Goal: Register for event/course

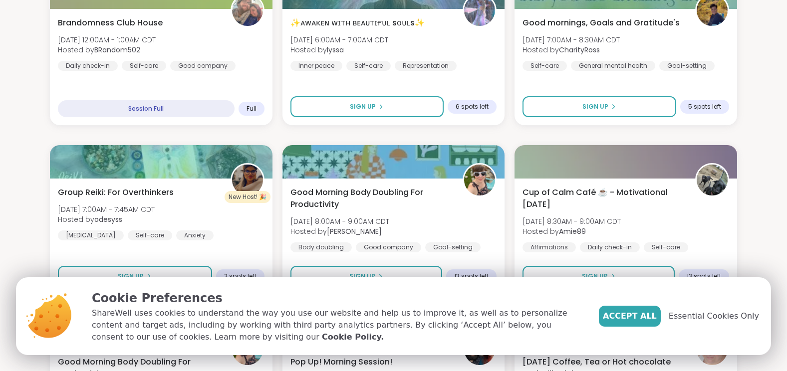
scroll to position [682, 0]
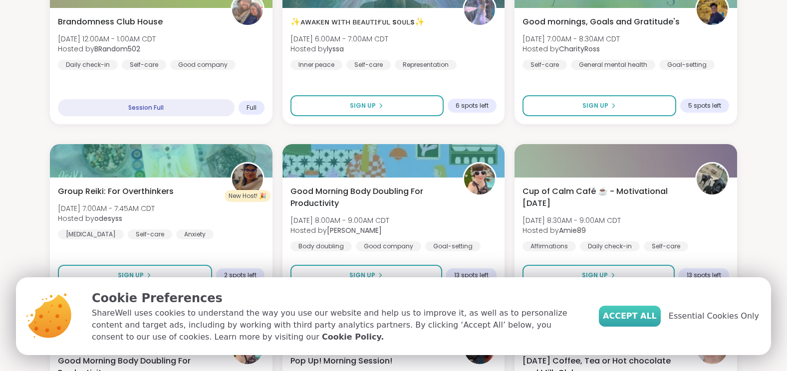
click at [645, 316] on span "Accept All" at bounding box center [630, 317] width 54 height 12
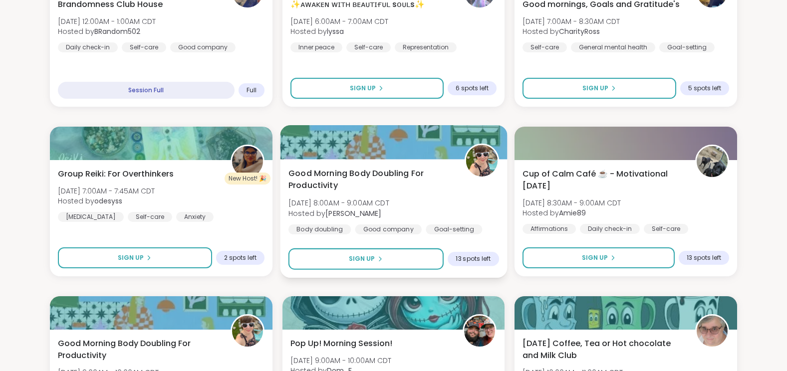
scroll to position [699, 0]
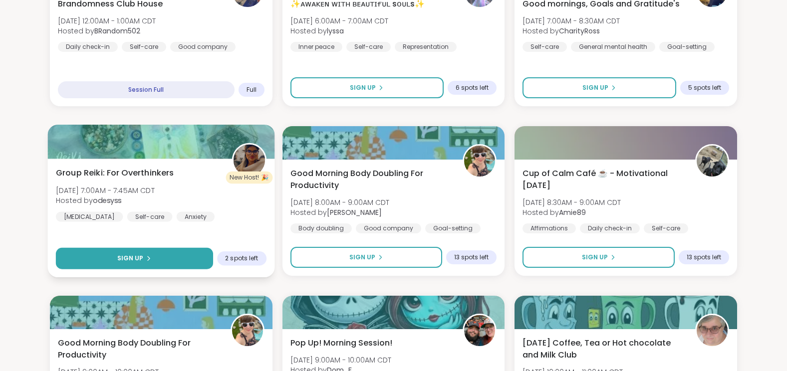
click at [139, 256] on span "Sign Up" at bounding box center [130, 258] width 26 height 9
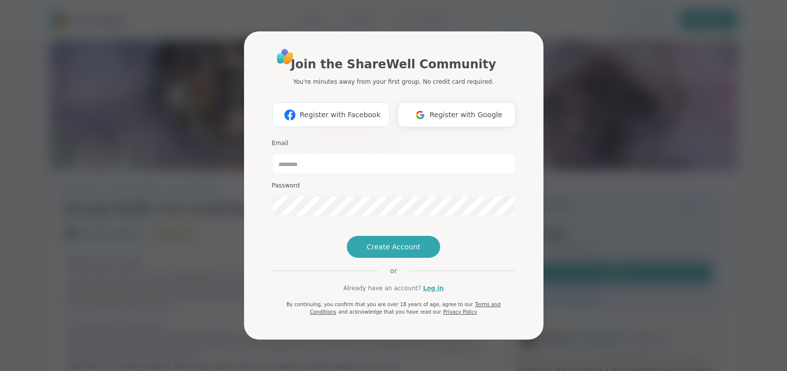
click at [354, 110] on span "Register with Facebook" at bounding box center [340, 115] width 81 height 10
click at [367, 104] on button "Register with Facebook" at bounding box center [331, 114] width 118 height 25
click at [547, 79] on div "Join the ShareWell Community You're minutes away from your first group. No cred…" at bounding box center [393, 185] width 775 height 371
click at [580, 101] on div "Join the ShareWell Community You're minutes away from your first group. No cred…" at bounding box center [393, 185] width 775 height 371
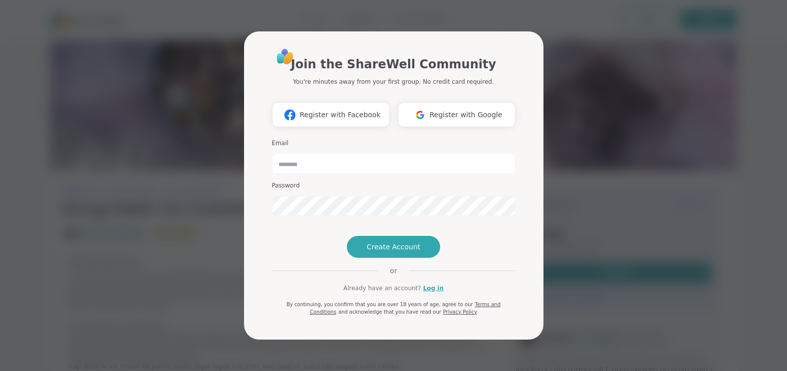
click at [340, 161] on div "Email Password" at bounding box center [394, 177] width 244 height 85
click at [335, 154] on input "email" at bounding box center [394, 164] width 244 height 20
type input "**********"
click at [240, 174] on div "**********" at bounding box center [393, 185] width 775 height 371
click at [189, 102] on div "**********" at bounding box center [393, 185] width 775 height 371
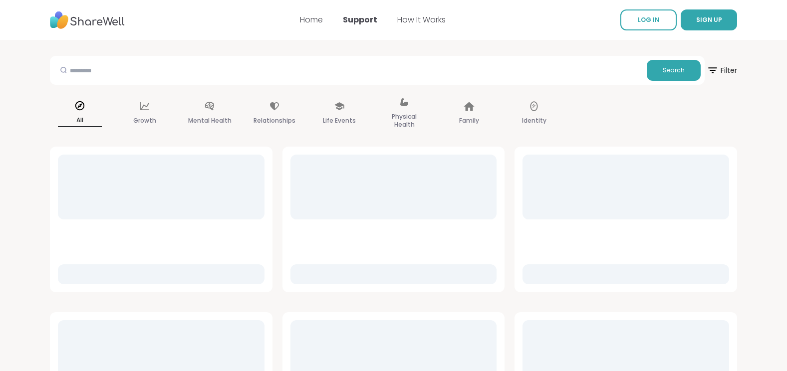
scroll to position [4, 0]
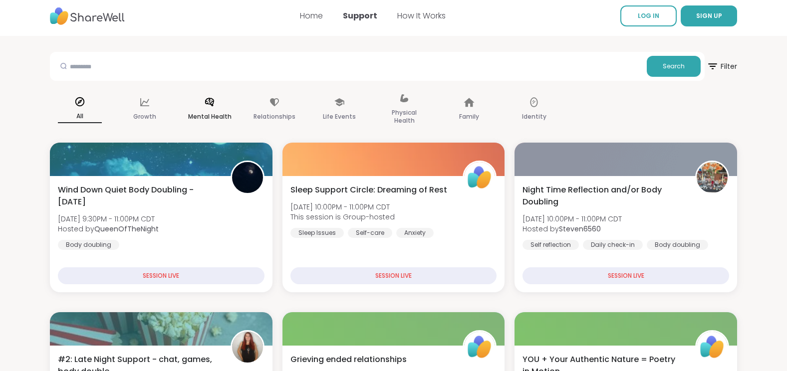
click at [200, 106] on div "Mental Health" at bounding box center [210, 110] width 60 height 50
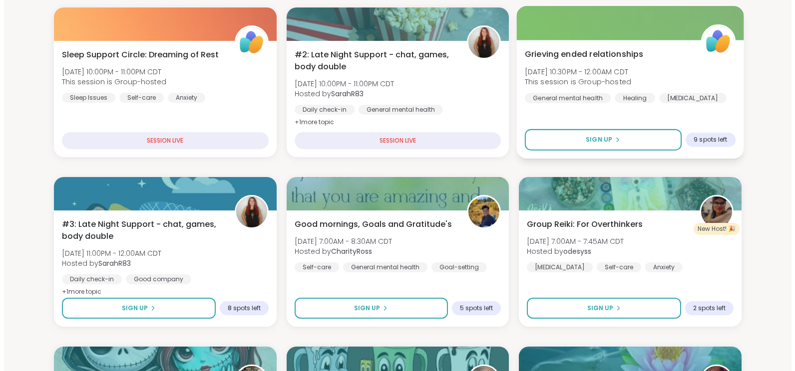
scroll to position [161, 0]
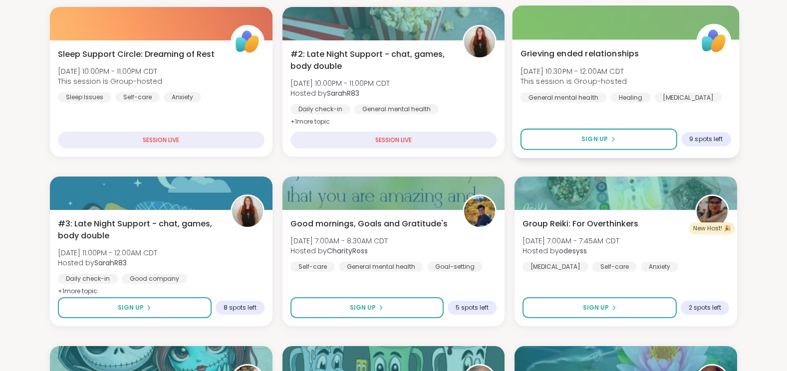
click at [541, 45] on div "Grieving ended relationships [DATE] 10:30PM - 12:00AM CDT This session is Group…" at bounding box center [626, 98] width 227 height 119
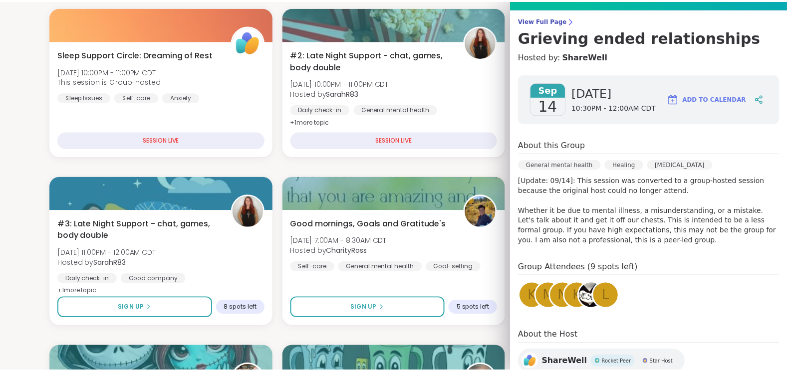
scroll to position [122, 0]
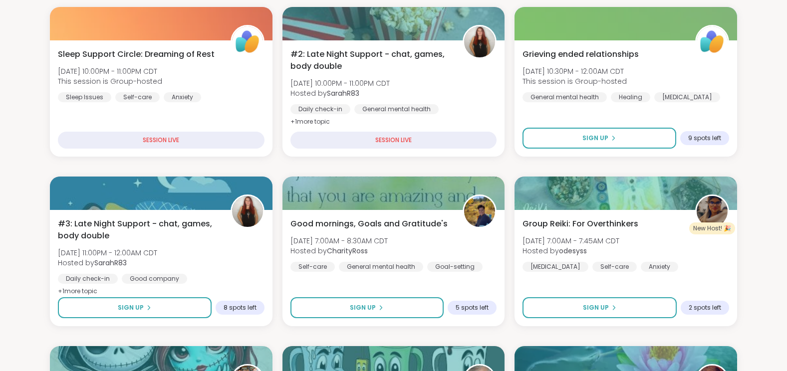
scroll to position [0, 0]
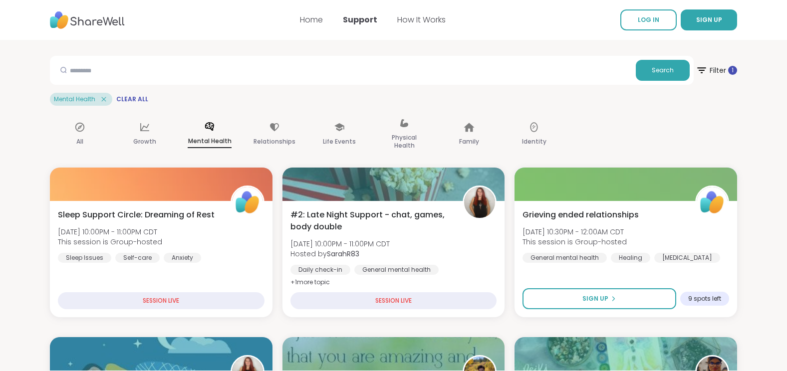
click at [103, 99] on icon at bounding box center [103, 99] width 9 height 9
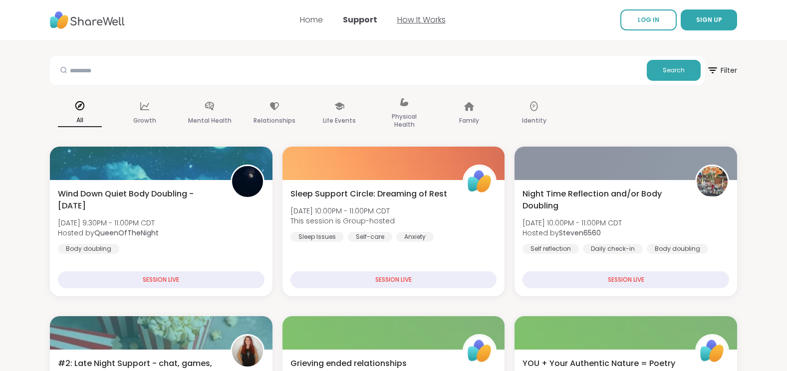
click at [401, 22] on link "How It Works" at bounding box center [421, 19] width 48 height 11
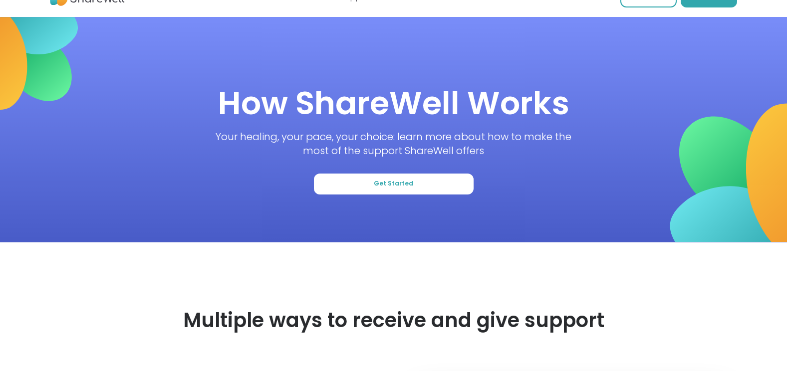
scroll to position [21, 0]
